Goal: Information Seeking & Learning: Learn about a topic

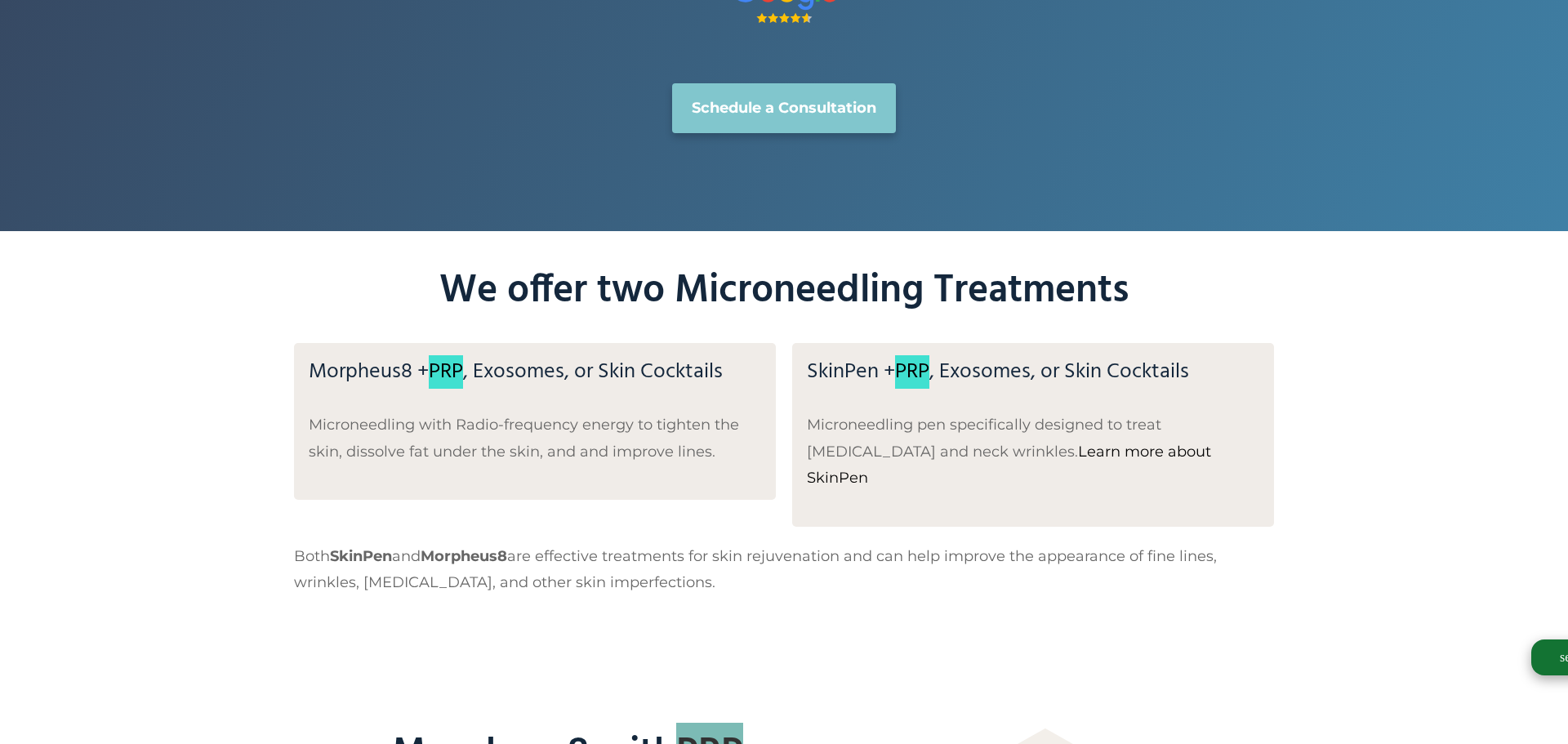
scroll to position [457, 0]
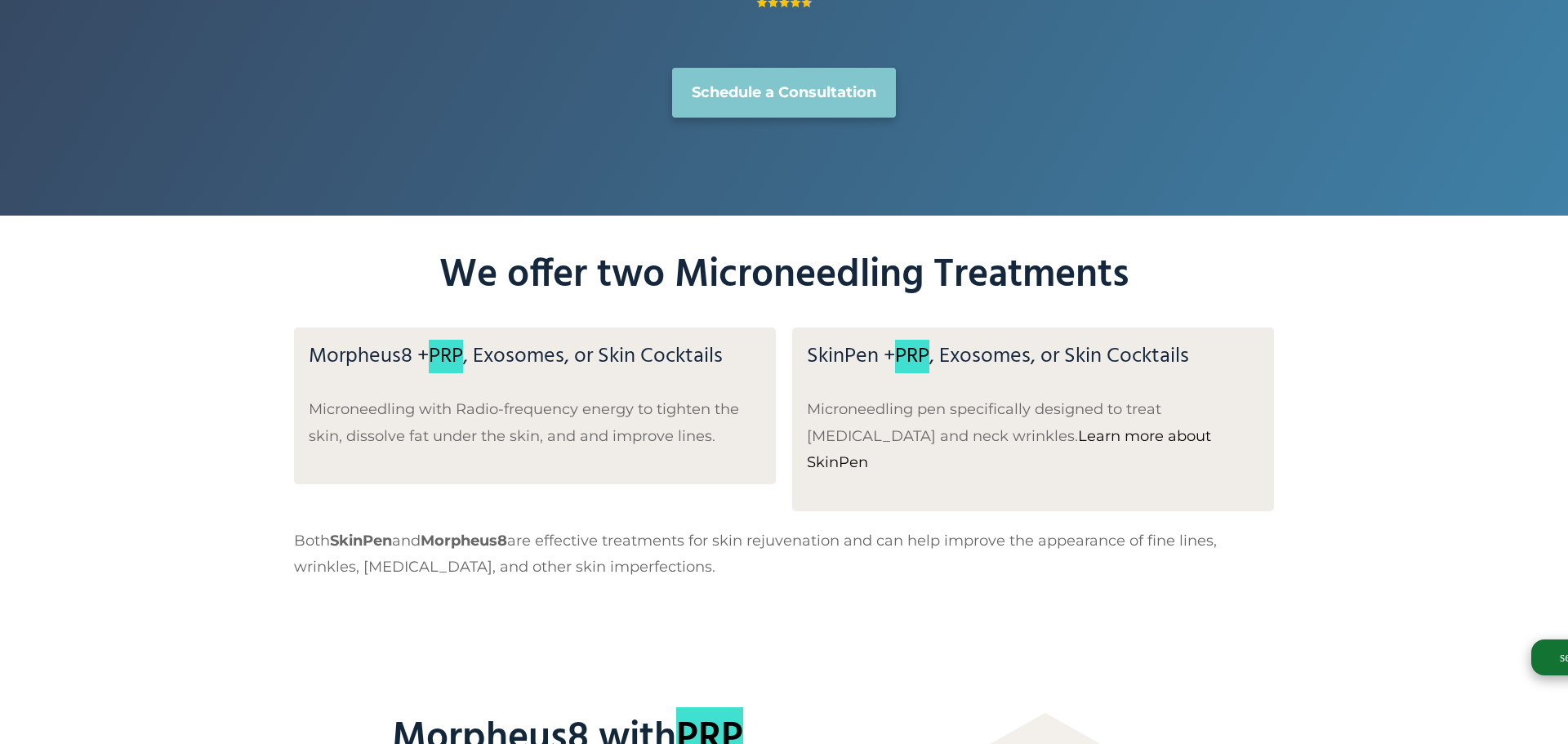
click at [924, 588] on div "We offer two Microneedling Treatments Morpheus8 + PRP , Exosomes, or Skin Cockt…" at bounding box center [784, 425] width 1568 height 418
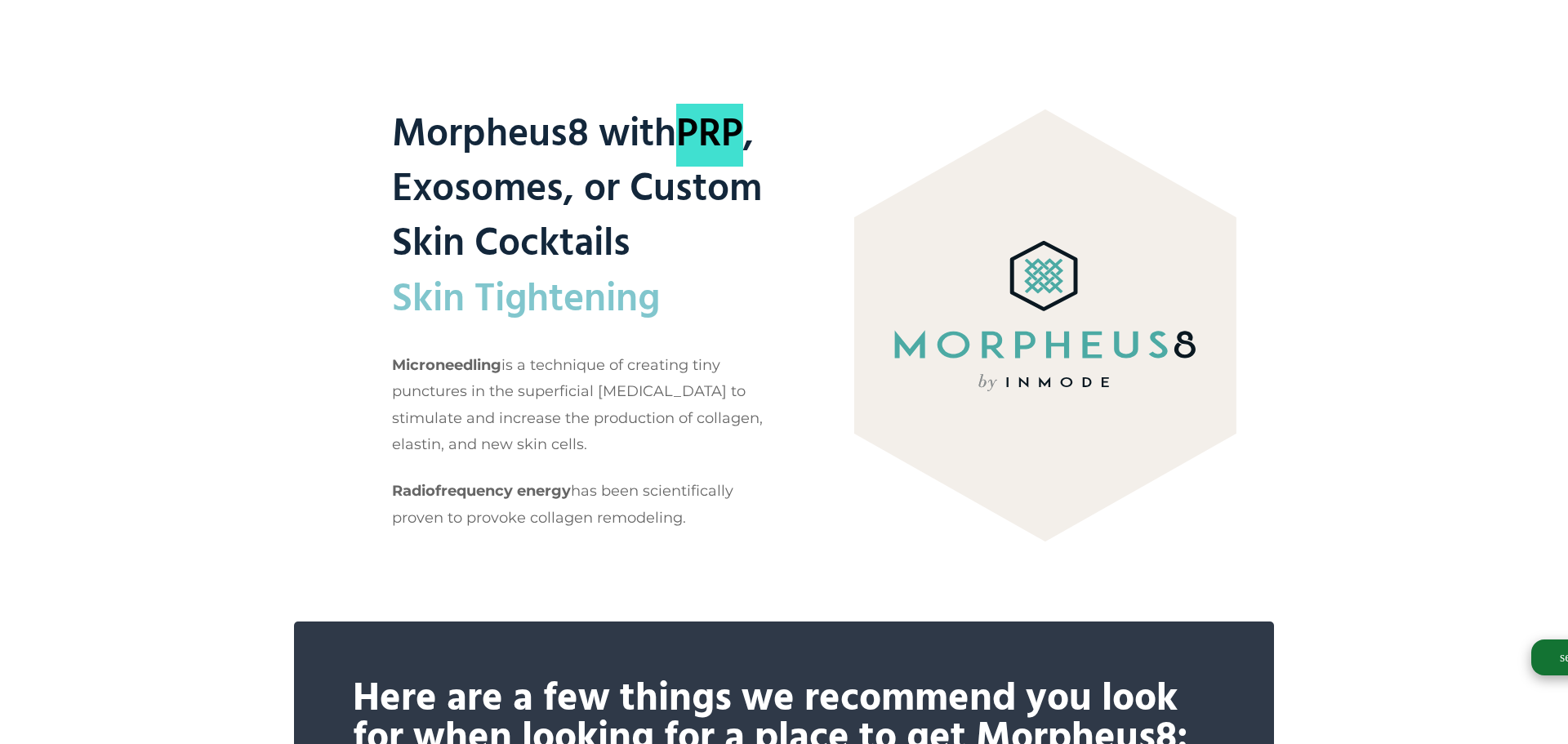
scroll to position [1089, 0]
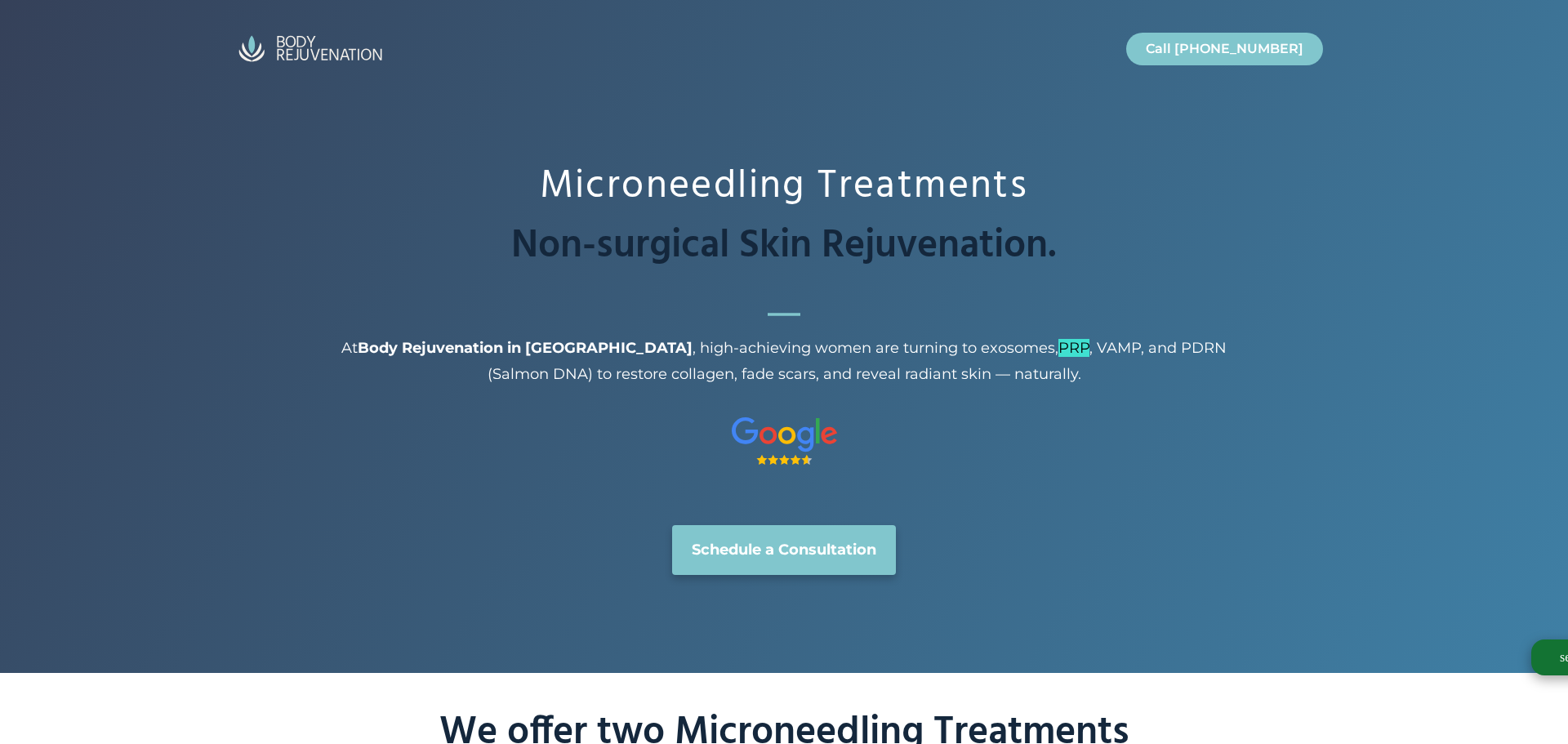
scroll to position [442, 0]
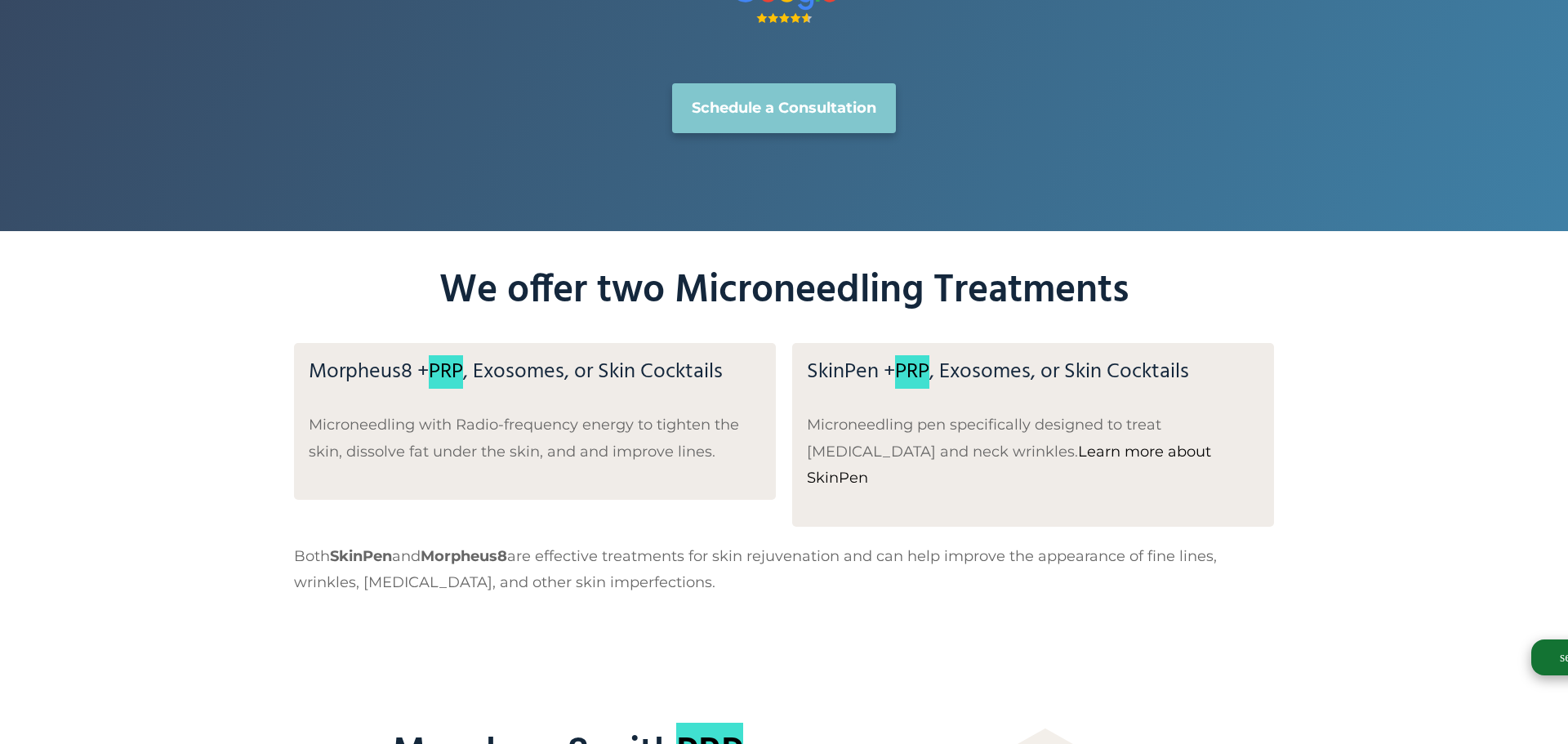
click at [878, 544] on p "Both SkinPen and Morpheus8 are effective treatments for skin rejuvenation and c…" at bounding box center [784, 569] width 981 height 53
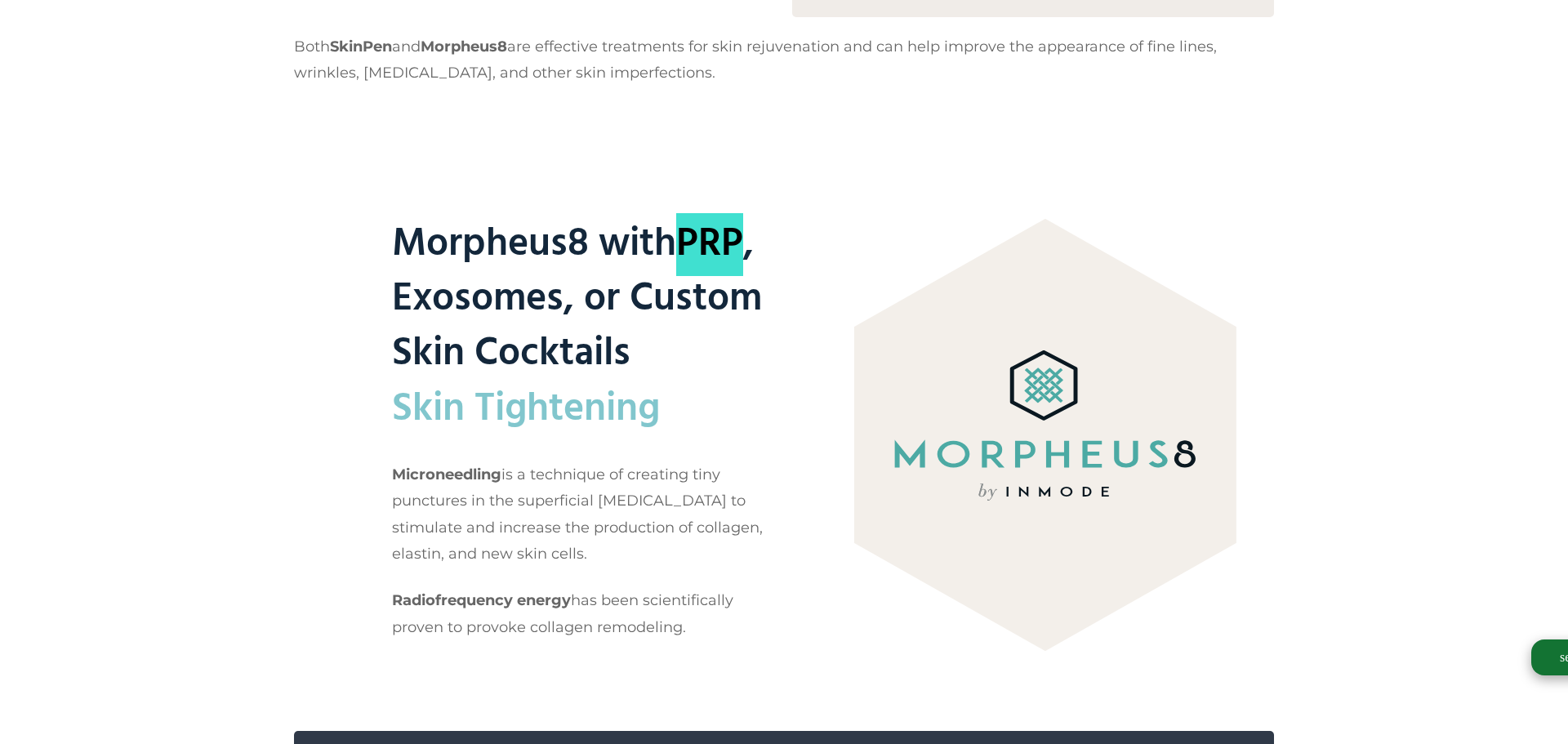
scroll to position [967, 0]
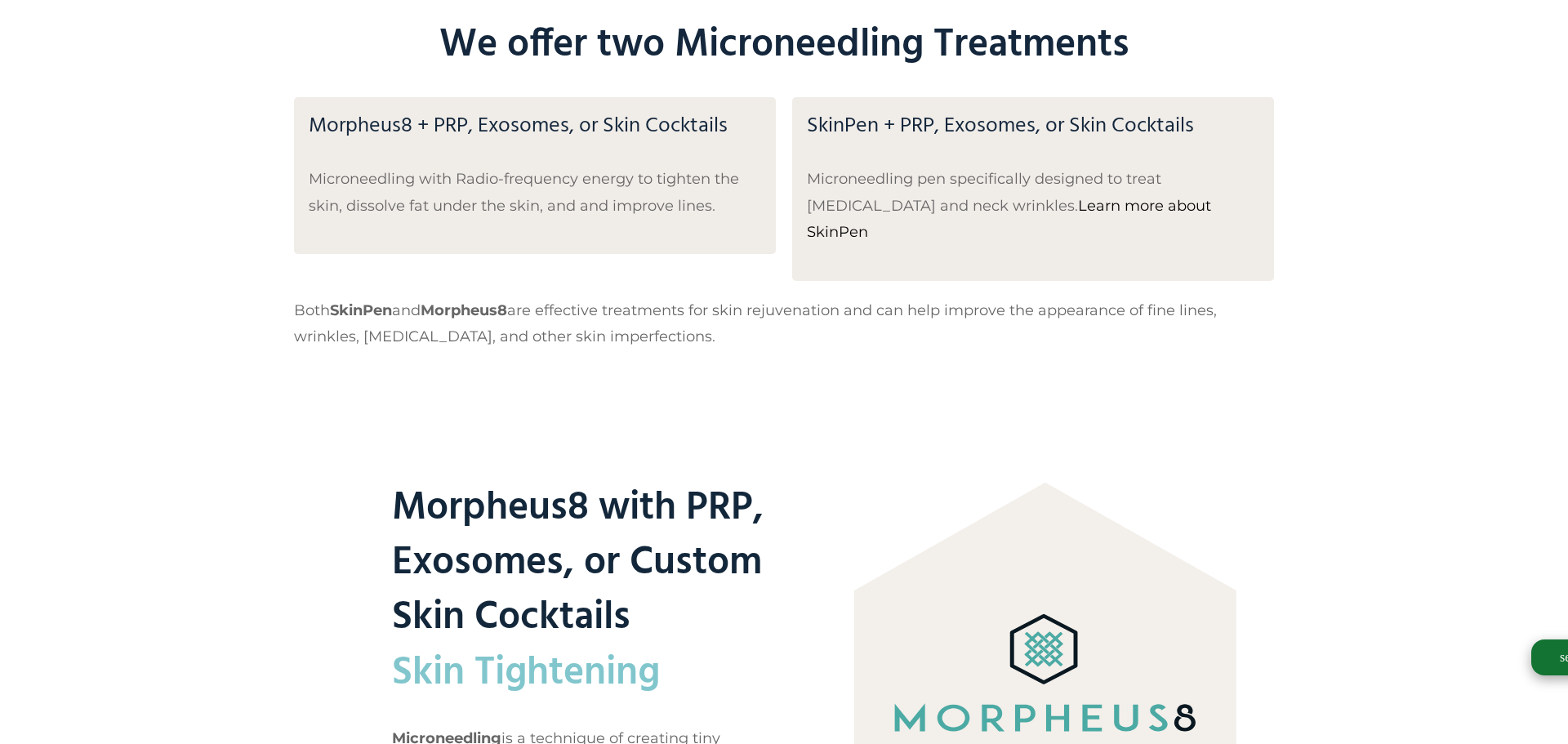
scroll to position [713, 0]
